Goal: Information Seeking & Learning: Learn about a topic

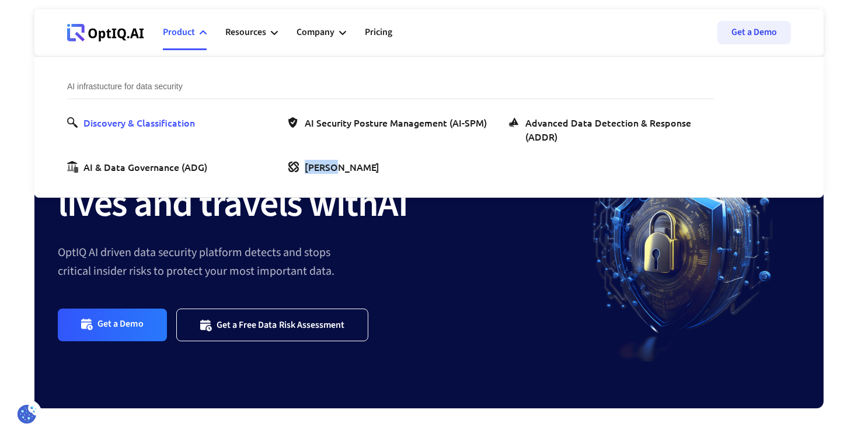
click at [173, 124] on div "Discovery & Classification" at bounding box center [138, 123] width 111 height 14
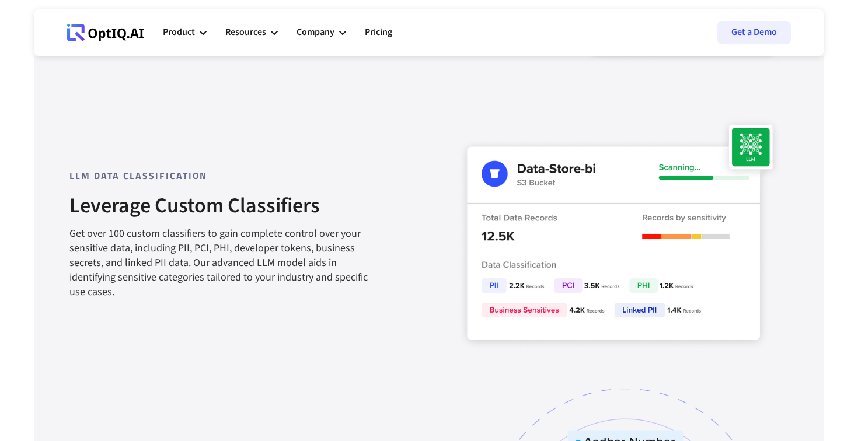
scroll to position [974, 0]
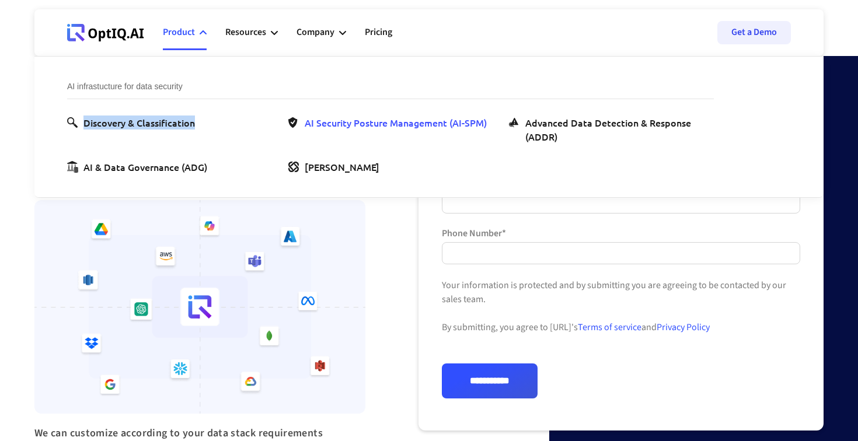
click at [403, 121] on div "AI Security Posture Management (AI-SPM)" at bounding box center [396, 123] width 182 height 14
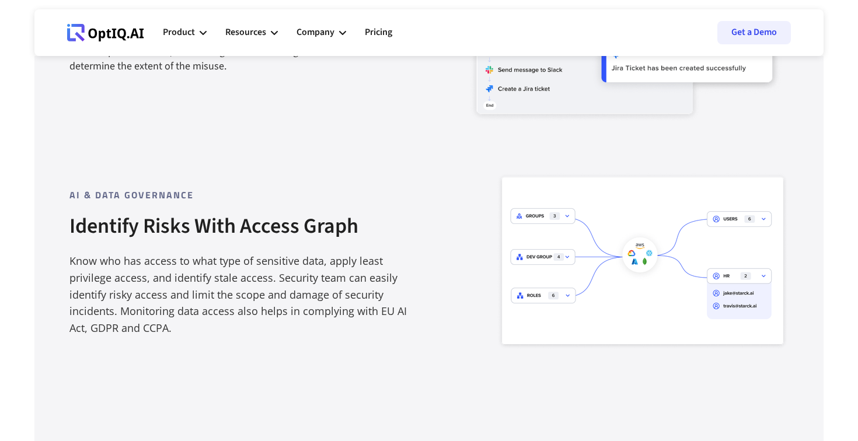
scroll to position [1494, 0]
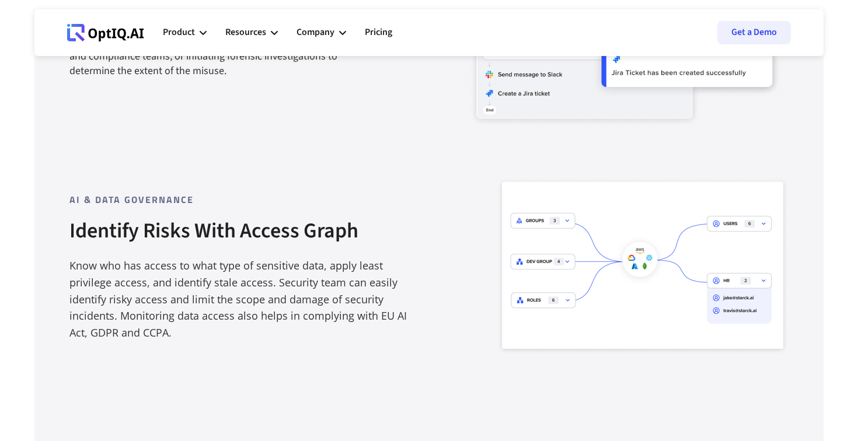
click at [455, 240] on div "AI & DATA GOVERNANCE Identify Risks With Access Graph Know who has access to wh…" at bounding box center [282, 266] width 427 height 150
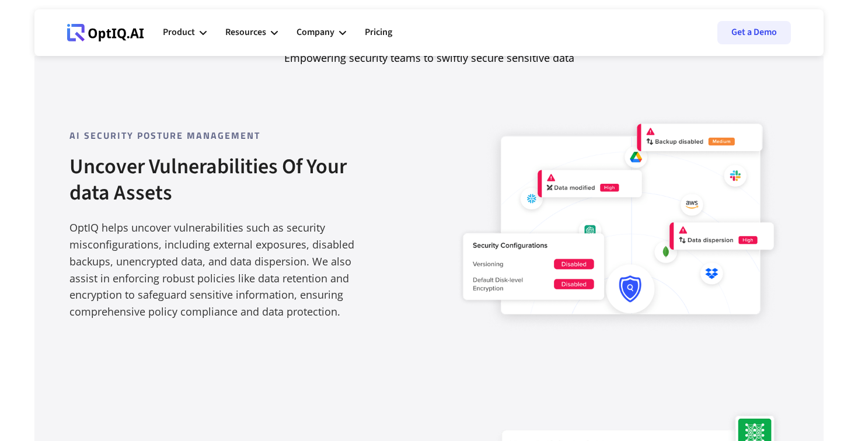
scroll to position [694, 0]
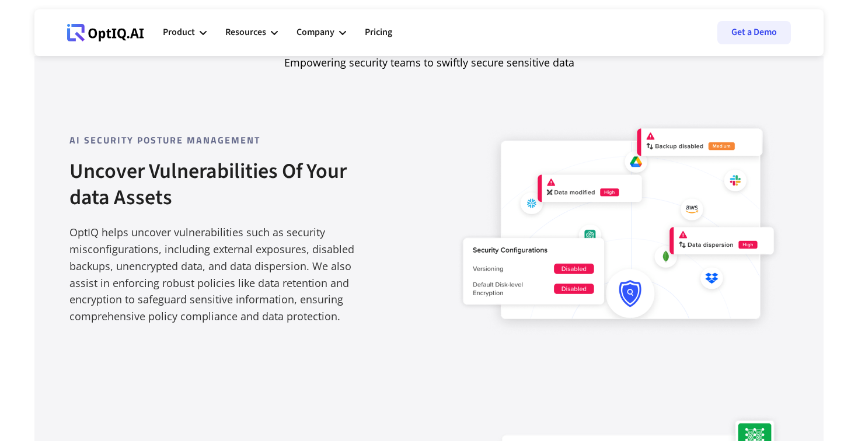
click at [433, 199] on div "Ai Security posture Management Uncover Vulnerabilities Of Your data Assets OptI…" at bounding box center [253, 228] width 369 height 193
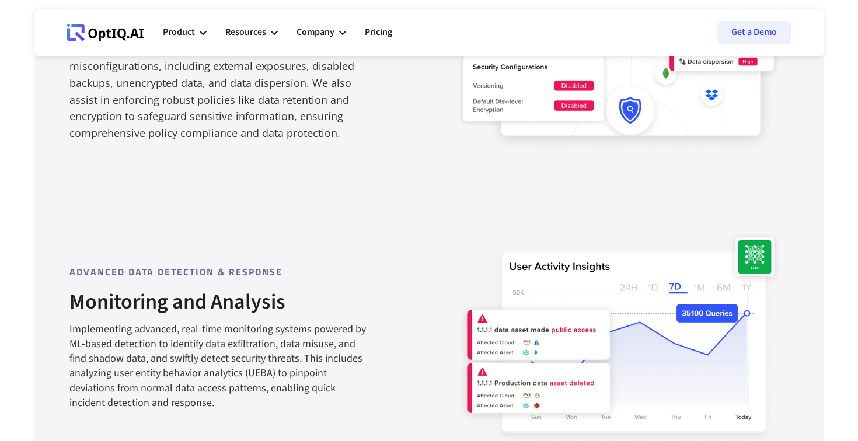
scroll to position [367, 0]
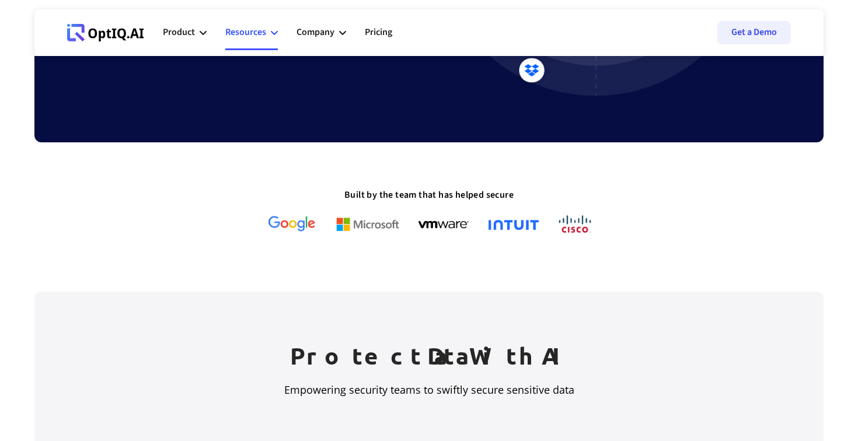
click at [275, 30] on icon at bounding box center [274, 32] width 7 height 7
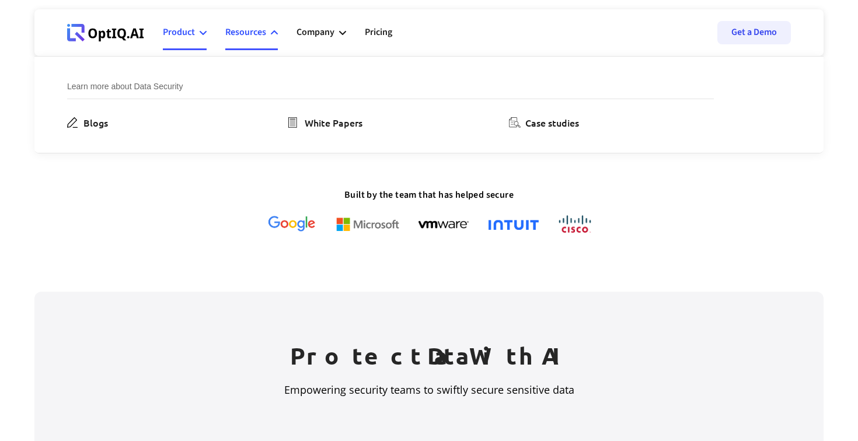
click at [195, 32] on div "Product" at bounding box center [185, 32] width 44 height 35
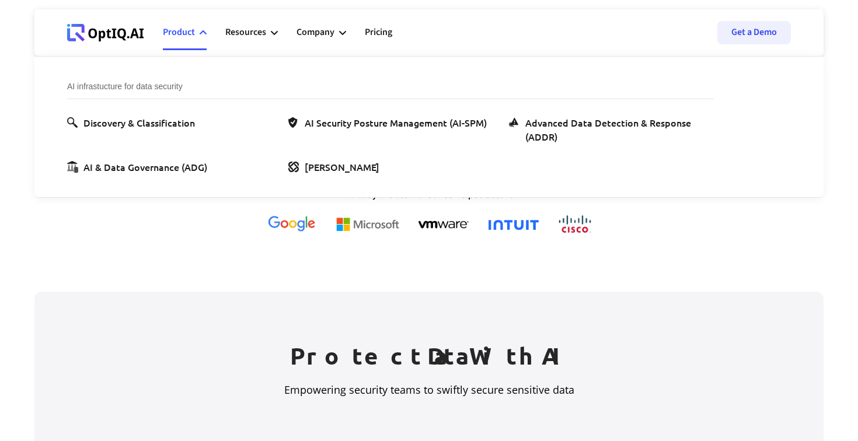
click at [171, 112] on li "AI infrastucture for data security Discovery & Classification AI Security Postu…" at bounding box center [390, 127] width 646 height 94
click at [168, 120] on div "Discovery & Classification" at bounding box center [138, 123] width 111 height 14
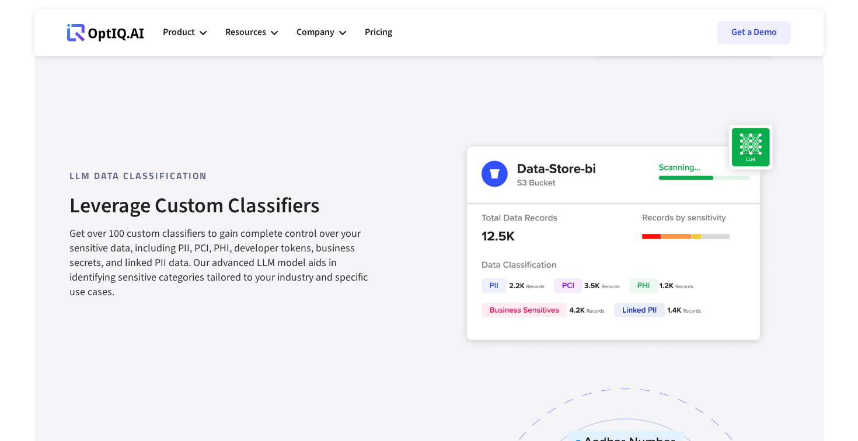
scroll to position [964, 0]
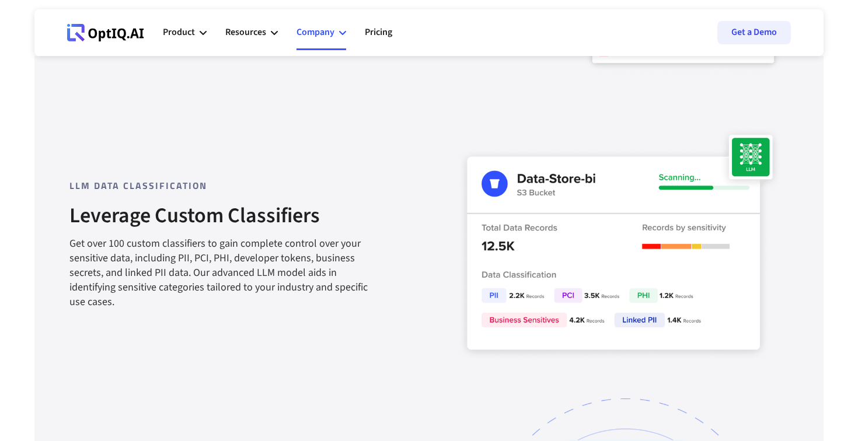
click at [327, 30] on div "Company" at bounding box center [315, 33] width 38 height 16
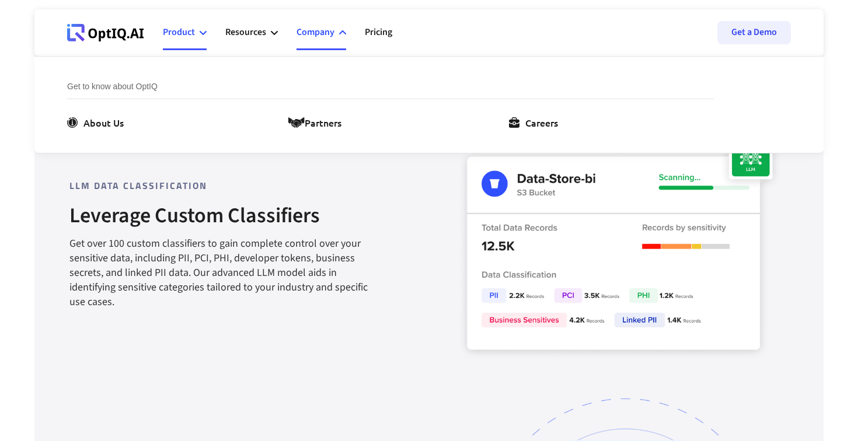
click at [192, 30] on div "Product" at bounding box center [179, 33] width 32 height 16
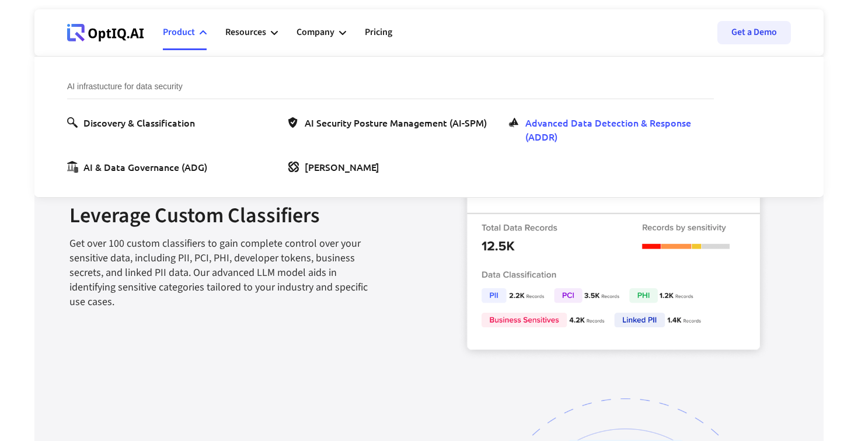
click at [551, 128] on div "Advanced Data Detection & Response (ADDR)" at bounding box center [617, 130] width 184 height 28
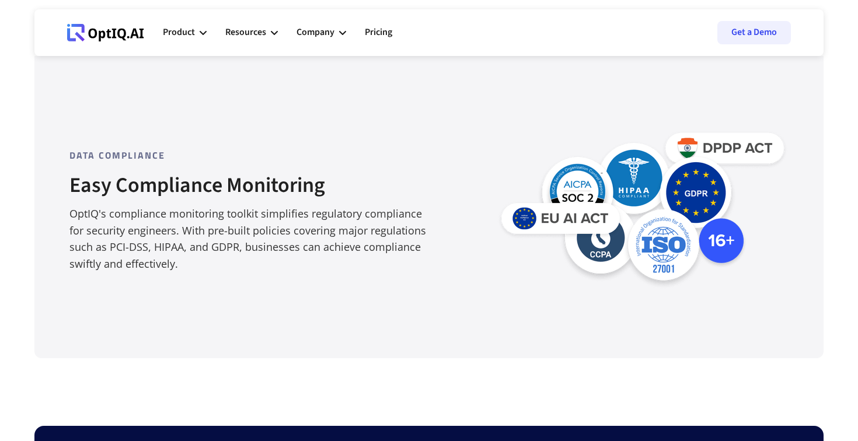
scroll to position [2076, 0]
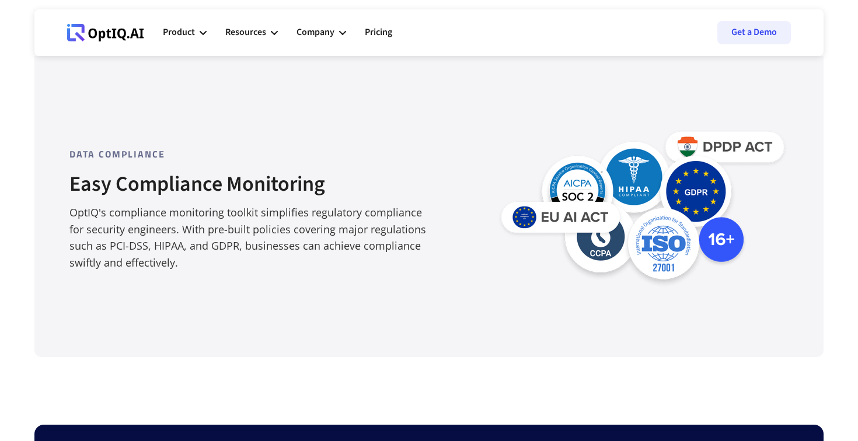
click at [389, 299] on div "Data COMPLIANCE Easy Compliance Monitoring OptIQ's compliance monitoring toolki…" at bounding box center [428, 179] width 719 height 263
click at [270, 32] on div "Resources" at bounding box center [251, 32] width 53 height 35
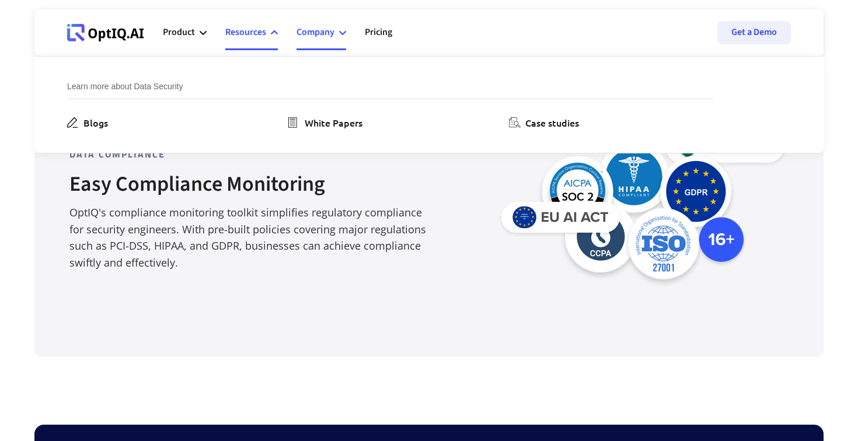
click at [331, 29] on div "Company" at bounding box center [315, 33] width 38 height 16
click at [200, 31] on icon at bounding box center [203, 32] width 7 height 7
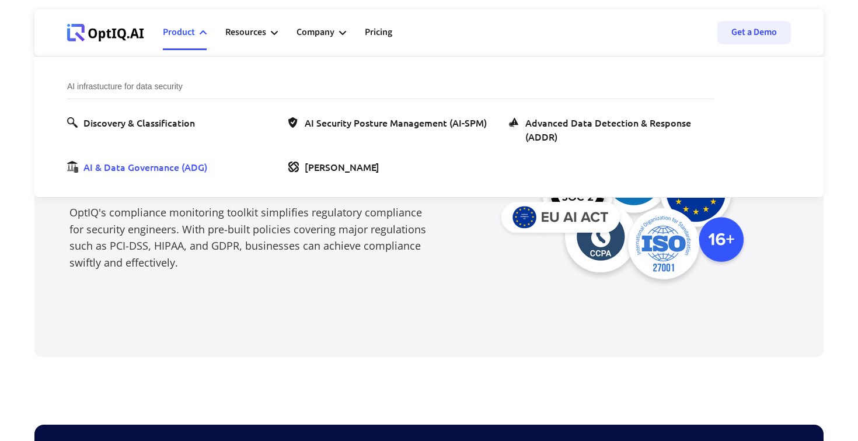
click at [159, 166] on div "AI & Data Governance (ADG)" at bounding box center [145, 167] width 124 height 14
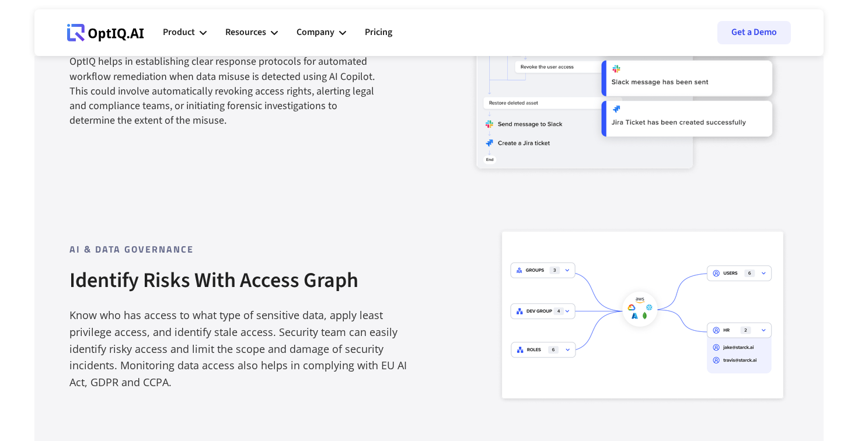
scroll to position [1427, 0]
